Goal: Information Seeking & Learning: Learn about a topic

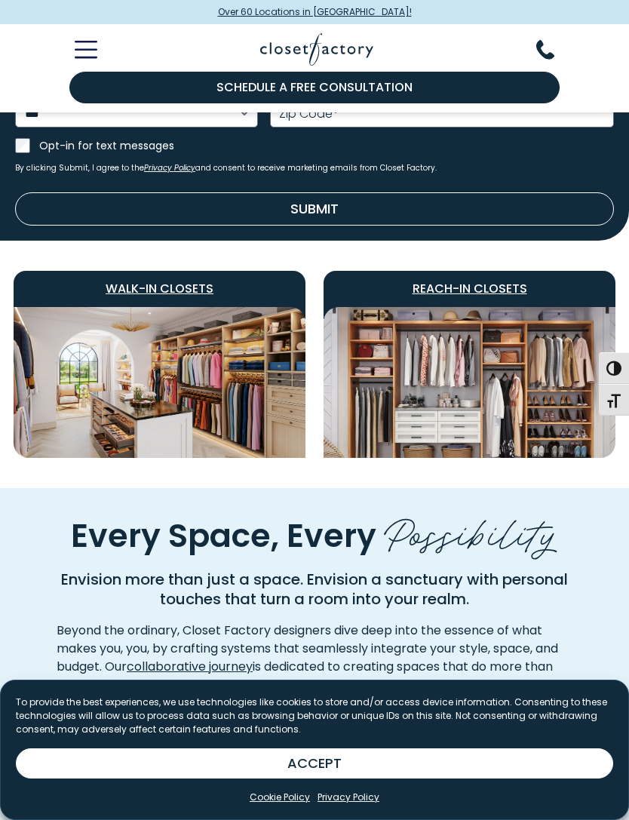
scroll to position [749, 0]
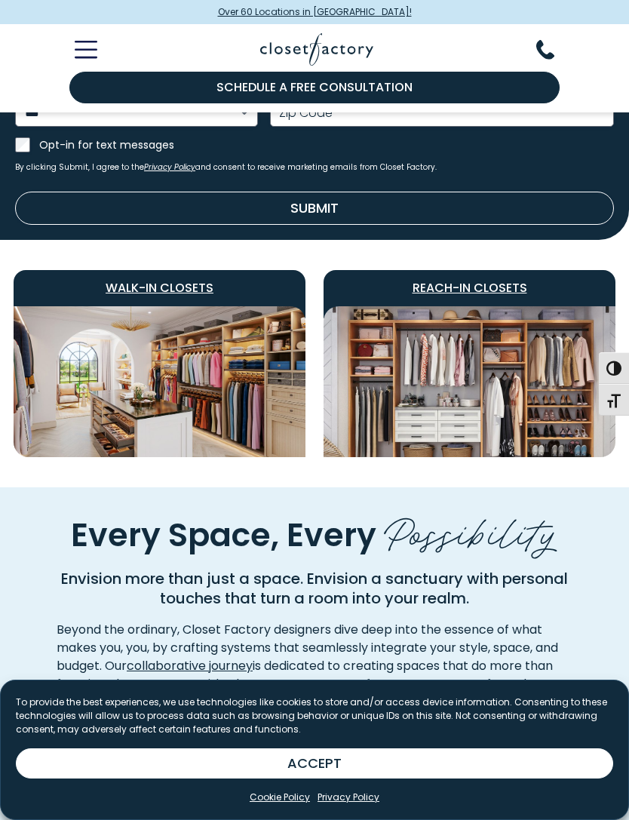
click at [511, 390] on img "Featured Images" at bounding box center [470, 381] width 292 height 151
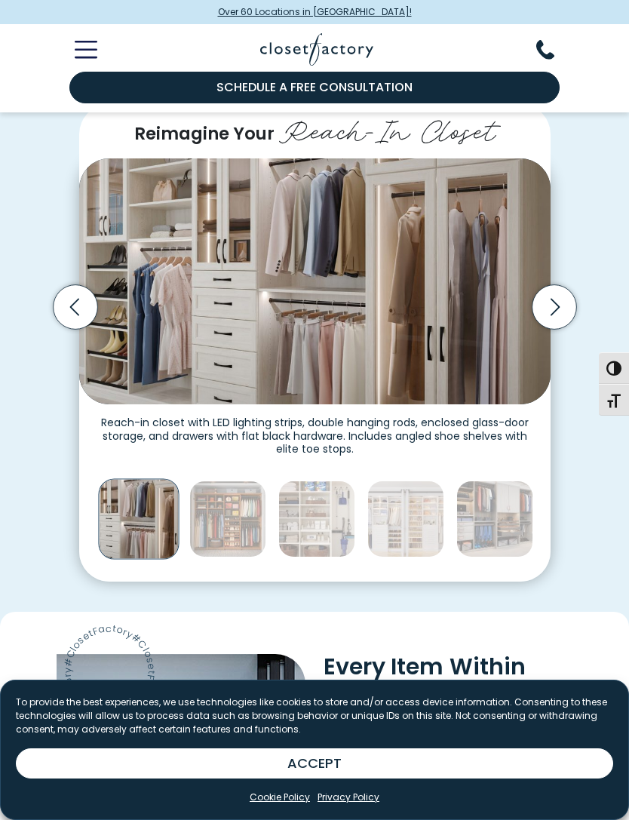
scroll to position [276, 0]
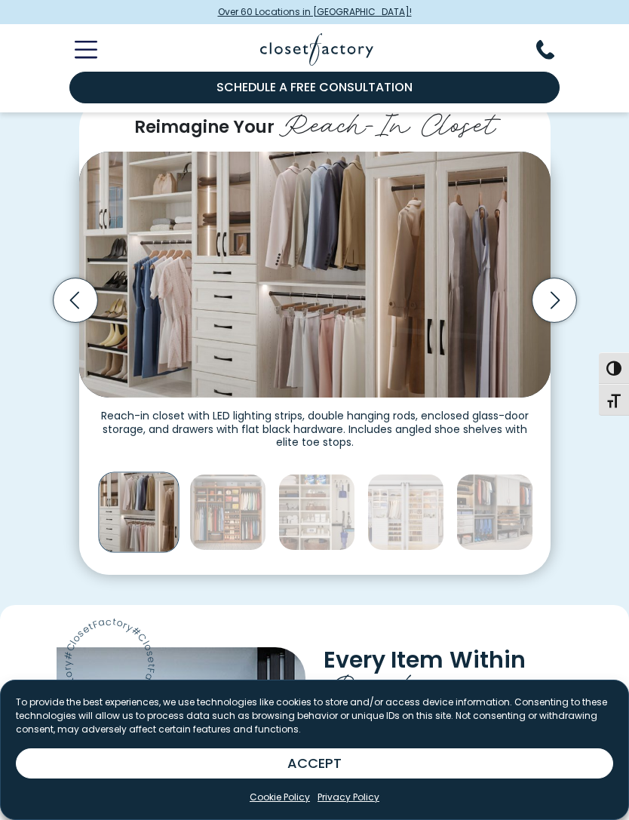
click at [558, 323] on icon "Next slide" at bounding box center [554, 300] width 45 height 45
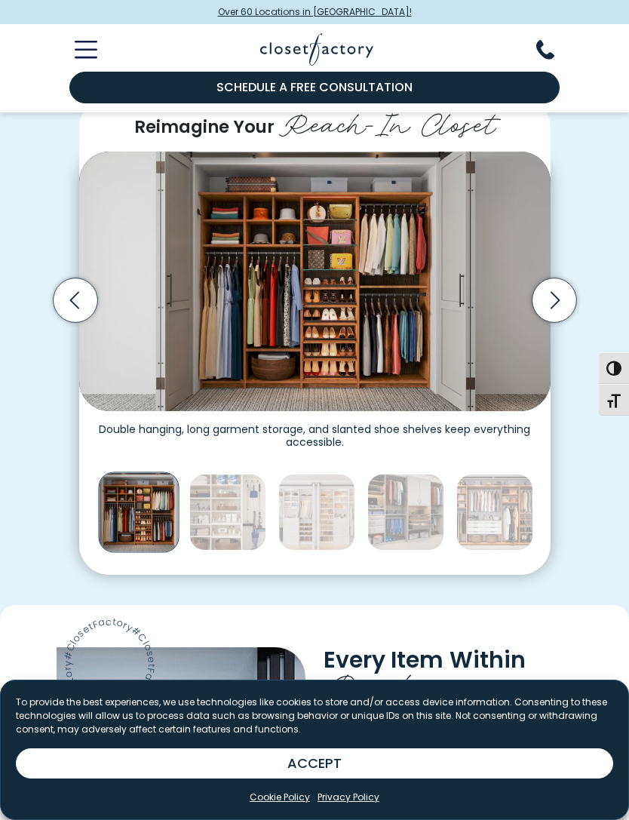
click at [557, 315] on icon "Next slide" at bounding box center [554, 300] width 45 height 45
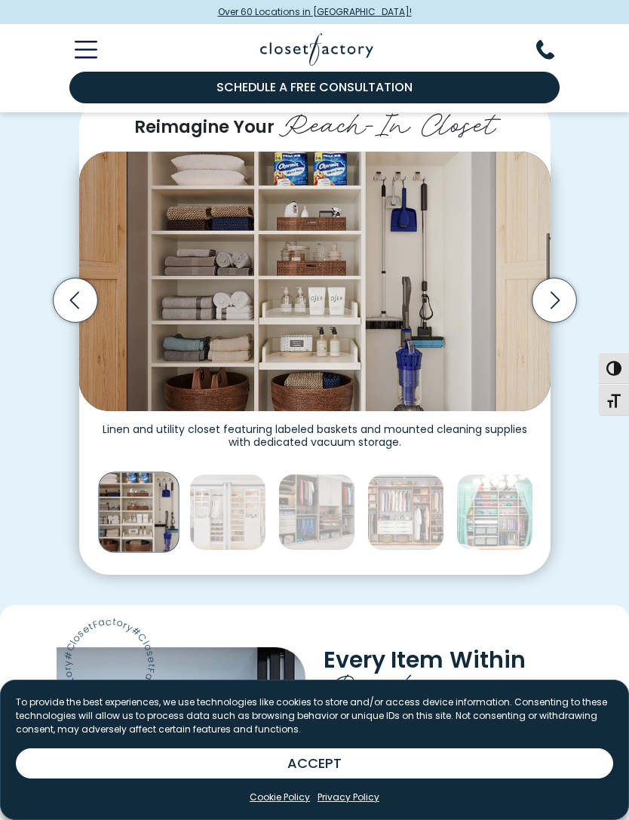
click at [561, 314] on icon "Next slide" at bounding box center [554, 300] width 45 height 45
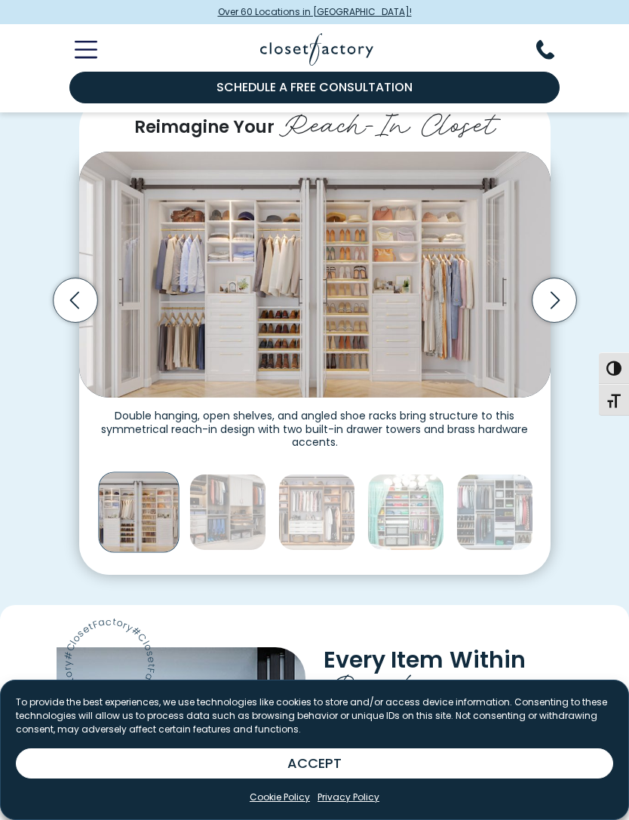
click at [558, 314] on icon "Next slide" at bounding box center [554, 300] width 45 height 45
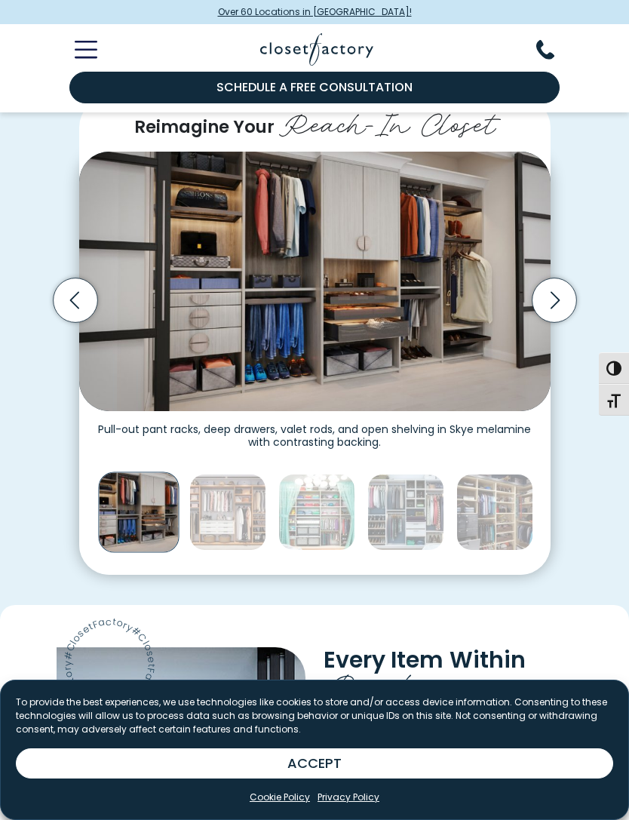
click at [559, 320] on icon "Next slide" at bounding box center [554, 300] width 45 height 45
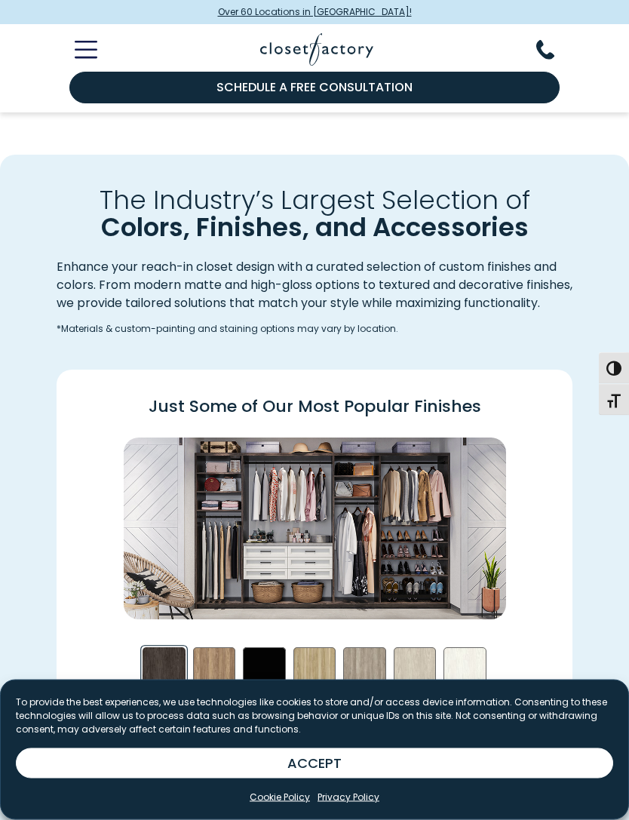
scroll to position [1314, 0]
